Goal: Navigation & Orientation: Understand site structure

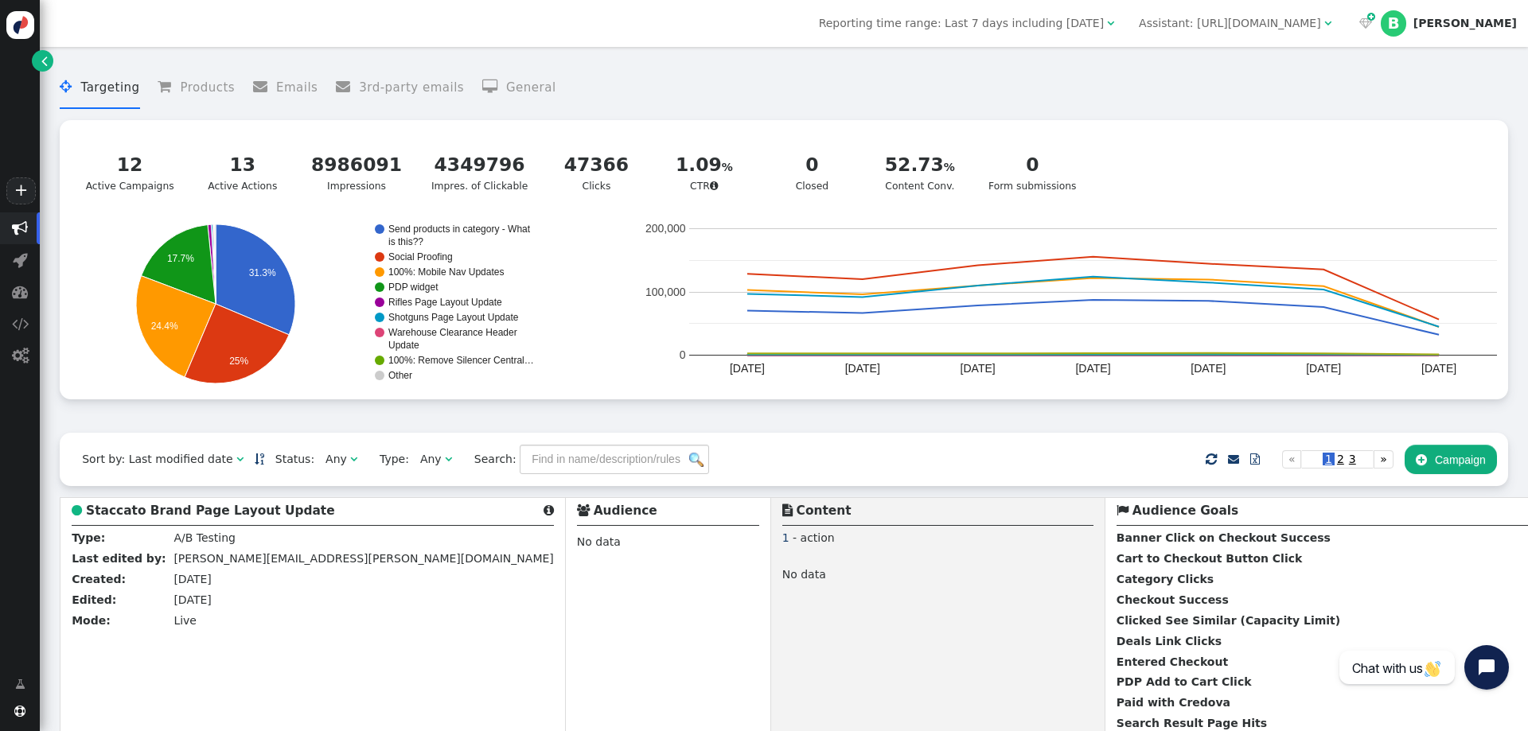
click at [707, 60] on div " Targeting  Products  Emails  3rd-party emails  General ? Active Campaigns…" at bounding box center [784, 244] width 1448 height 377
click at [643, 37] on div "Reporting time range: Last 7 days including [DATE]  Assistant: [URL][DOMAIN_NA…" at bounding box center [784, 23] width 1488 height 47
click at [769, 81] on menu " Targeting  Products  Emails  3rd-party emails  General" at bounding box center [784, 88] width 1448 height 42
click at [645, 18] on div "Reporting time range: Last 7 days including [DATE]  Assistant: [URL][DOMAIN_NA…" at bounding box center [784, 23] width 1488 height 47
click at [765, 80] on menu " Targeting  Products  Emails  3rd-party emails  General" at bounding box center [784, 88] width 1448 height 42
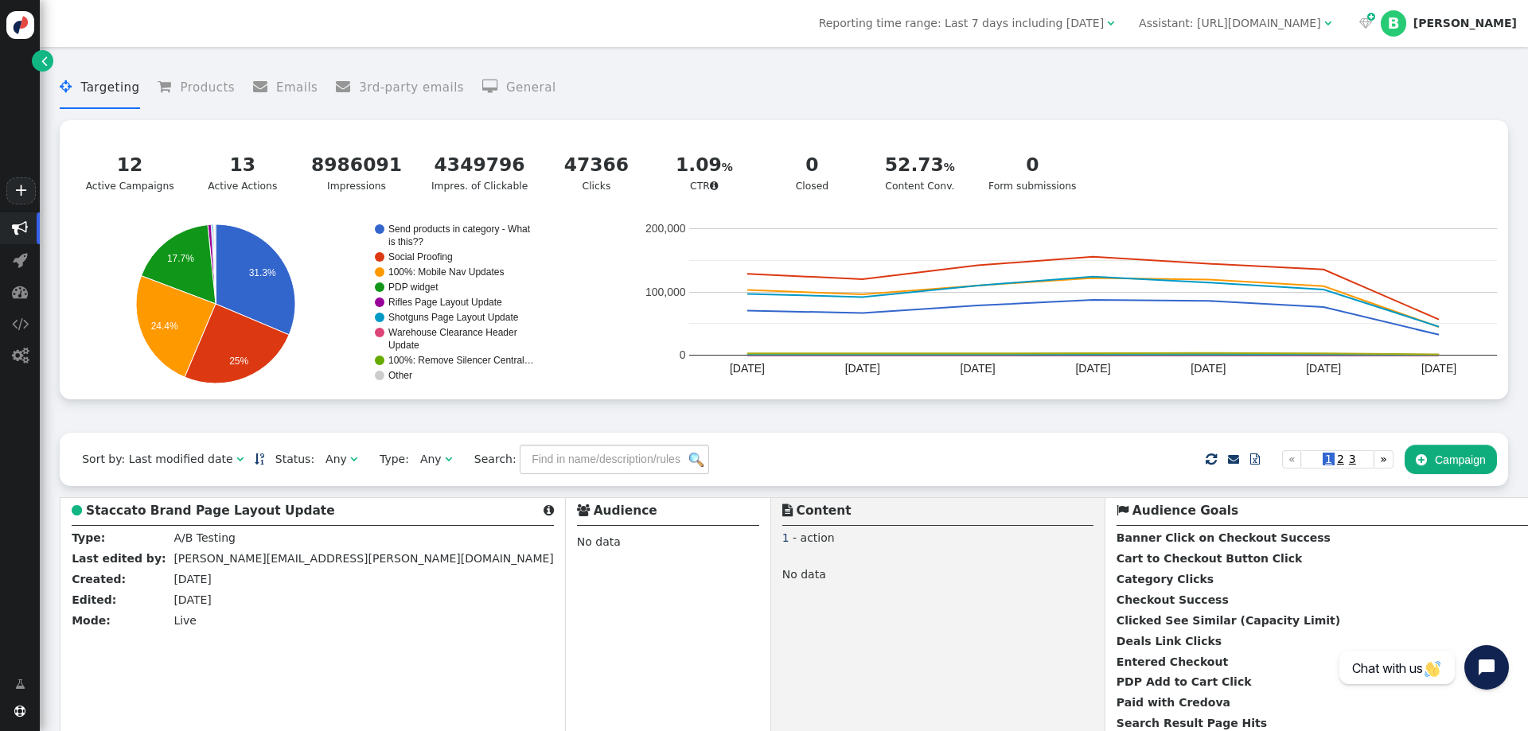
click at [642, 56] on div " Targeting  Products  Emails  3rd-party emails  General ? Active Campaigns…" at bounding box center [784, 244] width 1448 height 377
click at [804, 81] on menu " Targeting  Products  Emails  3rd-party emails  General" at bounding box center [784, 88] width 1448 height 42
click at [775, 87] on menu " Targeting  Products  Emails  3rd-party emails  General" at bounding box center [784, 88] width 1448 height 42
click at [680, 68] on menu " Targeting  Products  Emails  3rd-party emails  General" at bounding box center [784, 88] width 1448 height 42
click at [825, 100] on menu " Targeting  Products  Emails  3rd-party emails  General" at bounding box center [784, 88] width 1448 height 42
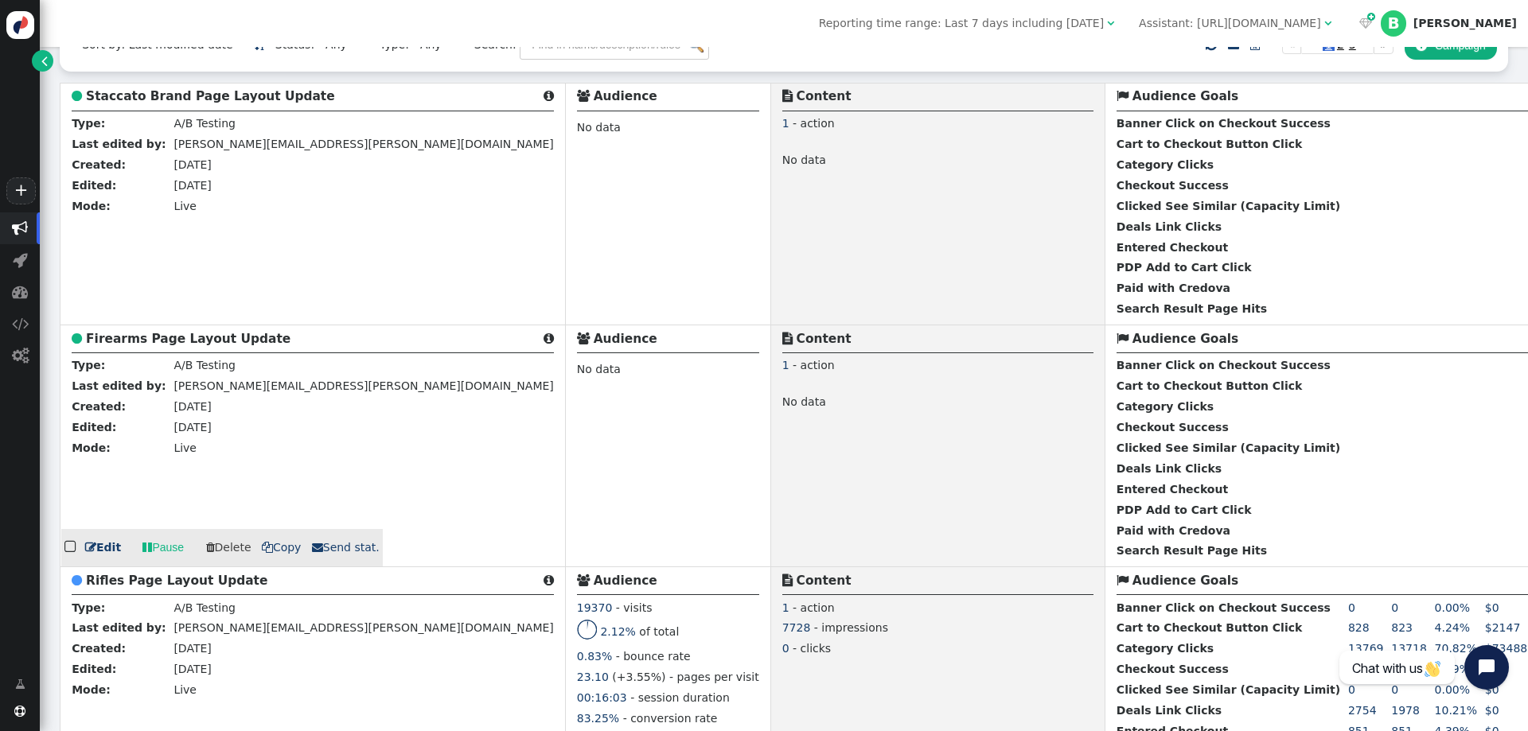
scroll to position [363, 0]
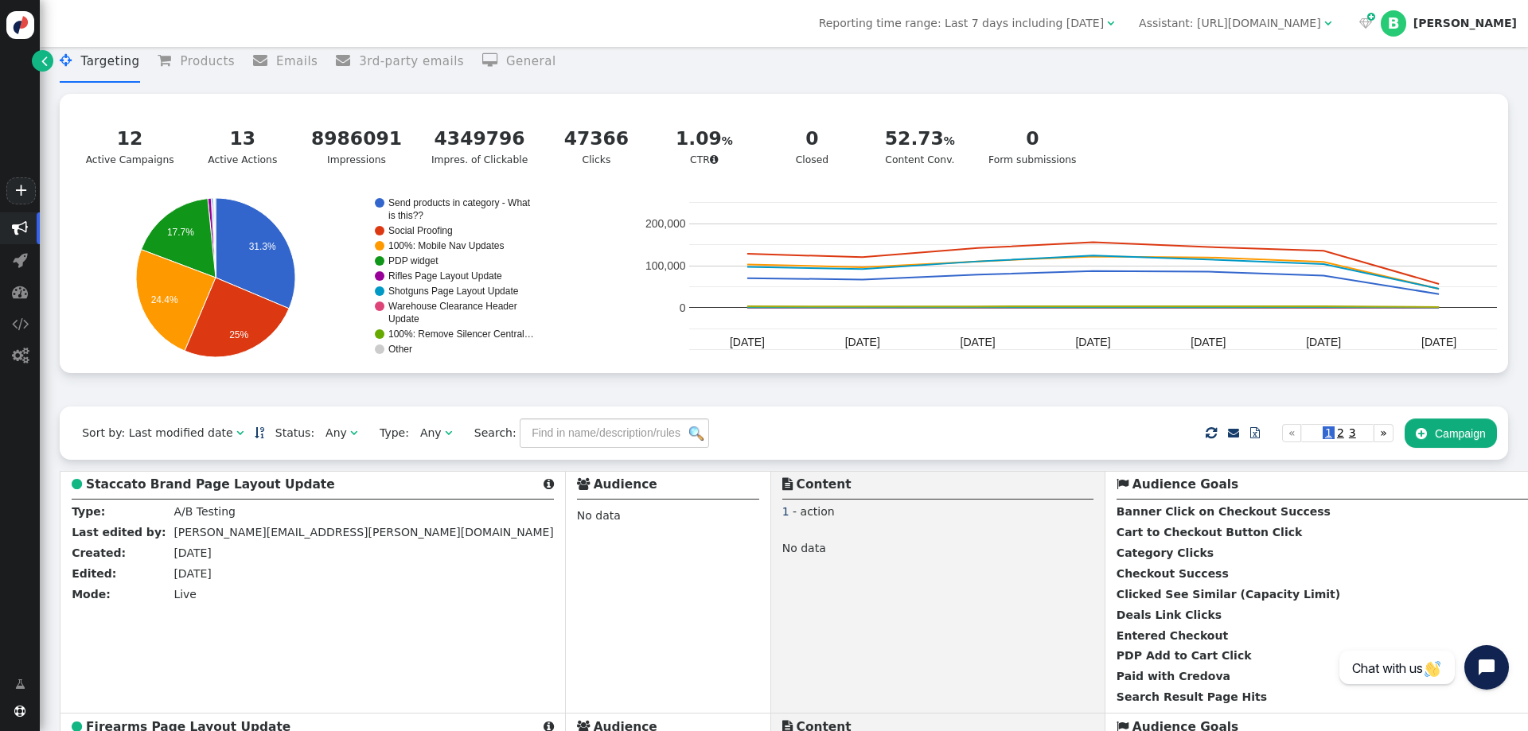
scroll to position [0, 0]
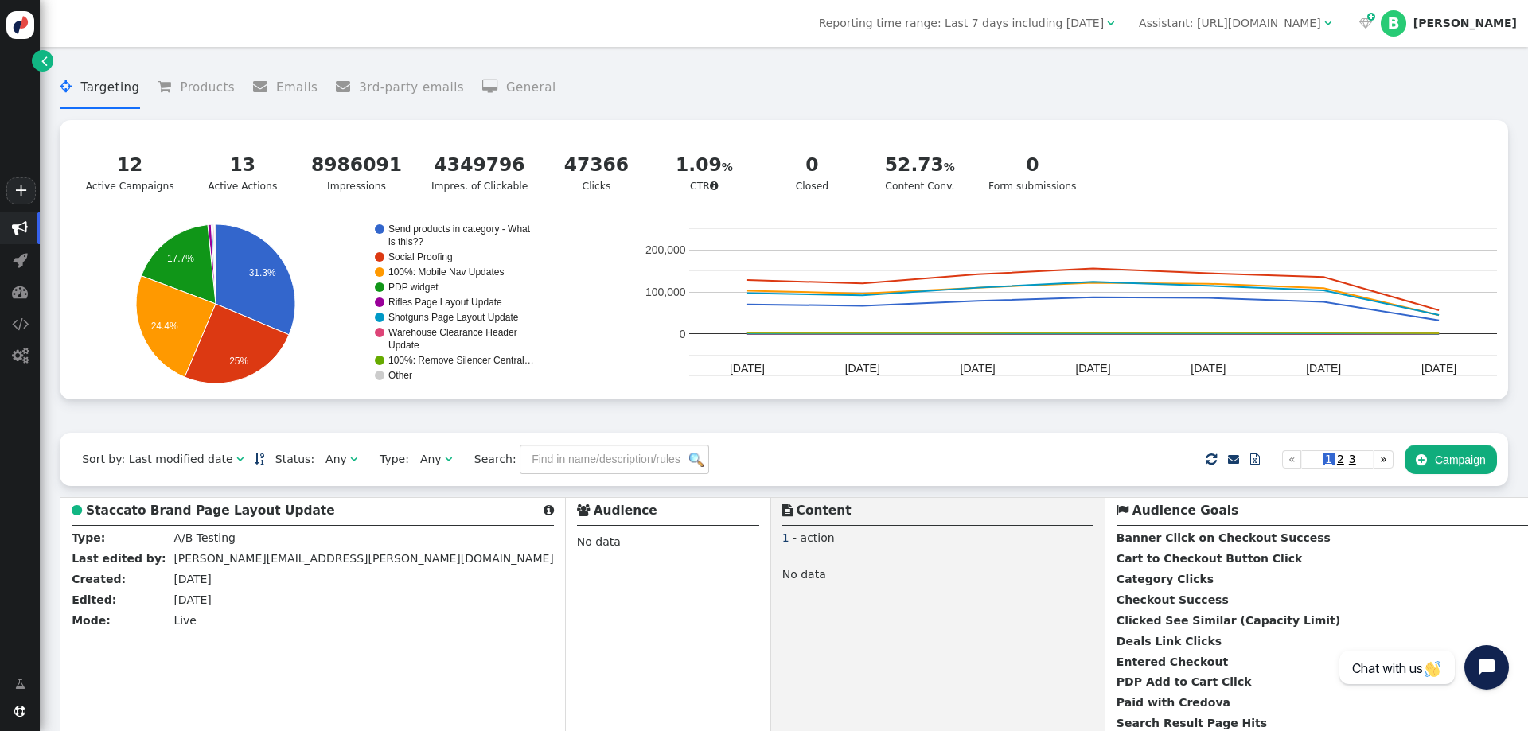
click at [645, 88] on menu " Targeting  Products  Emails  3rd-party emails  General" at bounding box center [784, 88] width 1448 height 42
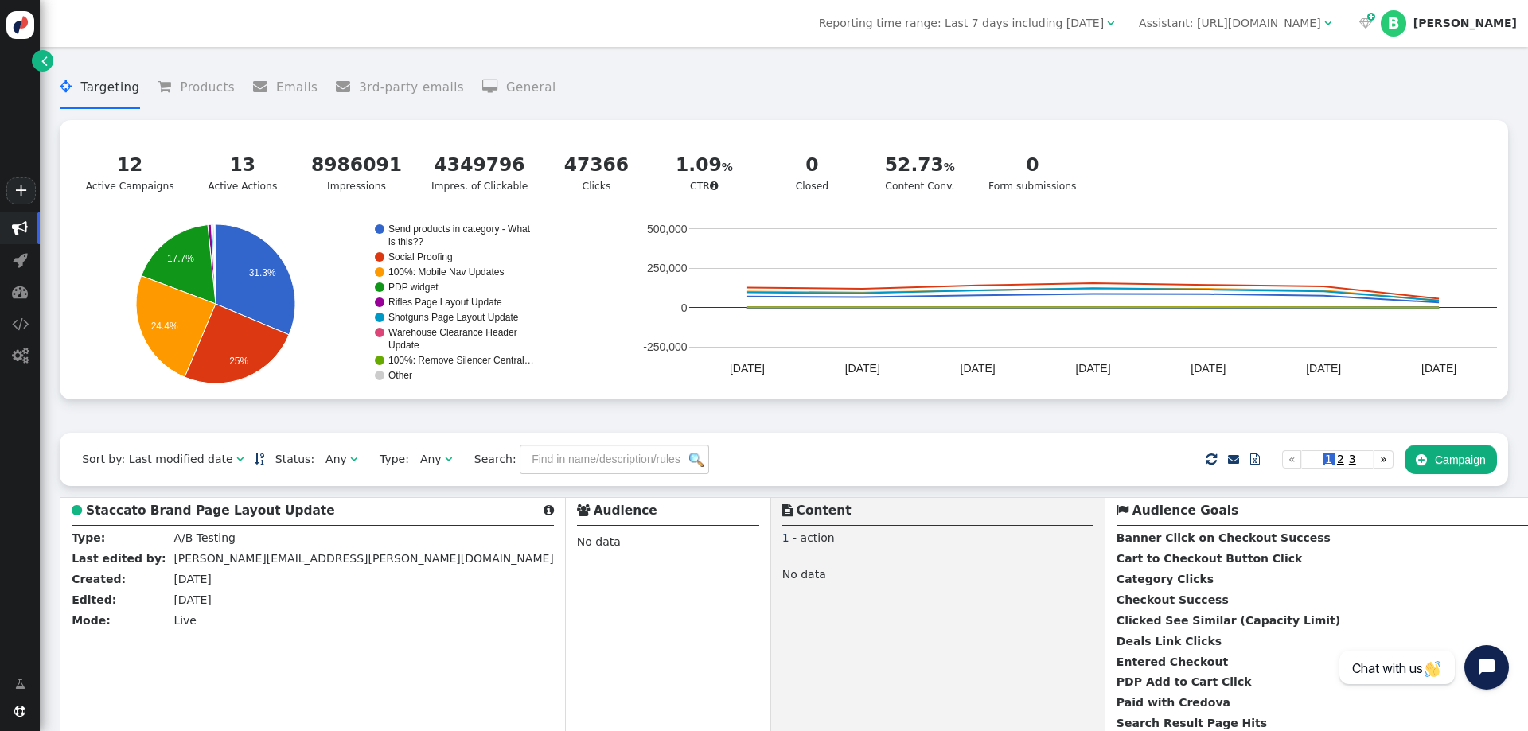
click at [697, 85] on menu " Targeting  Products  Emails  3rd-party emails  General" at bounding box center [784, 88] width 1448 height 42
click at [691, 96] on menu " Targeting  Products  Emails  3rd-party emails  General" at bounding box center [784, 88] width 1448 height 42
